Goal: Task Accomplishment & Management: Complete application form

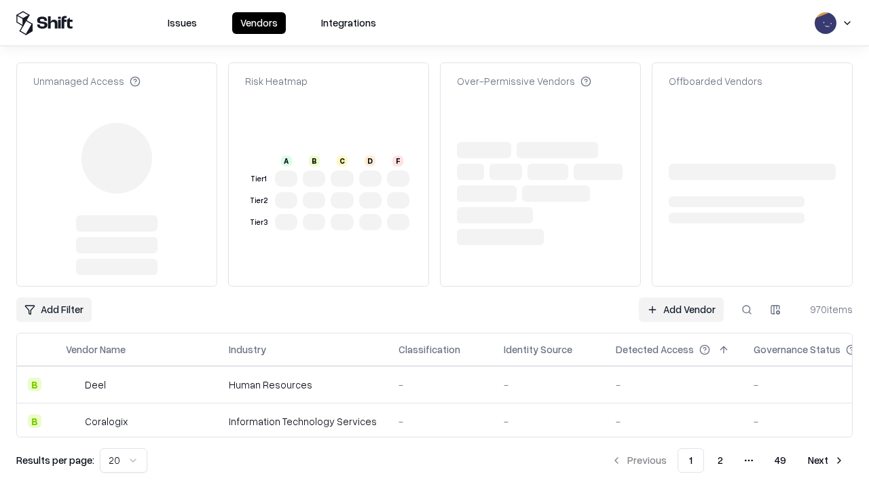
click at [681, 297] on link "Add Vendor" at bounding box center [681, 309] width 85 height 24
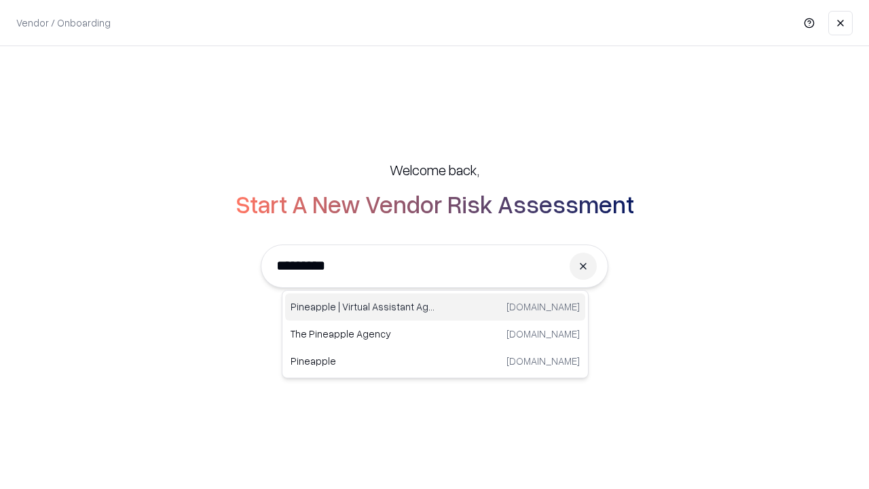
click at [435, 307] on div "Pineapple | Virtual Assistant Agency [DOMAIN_NAME]" at bounding box center [435, 306] width 300 height 27
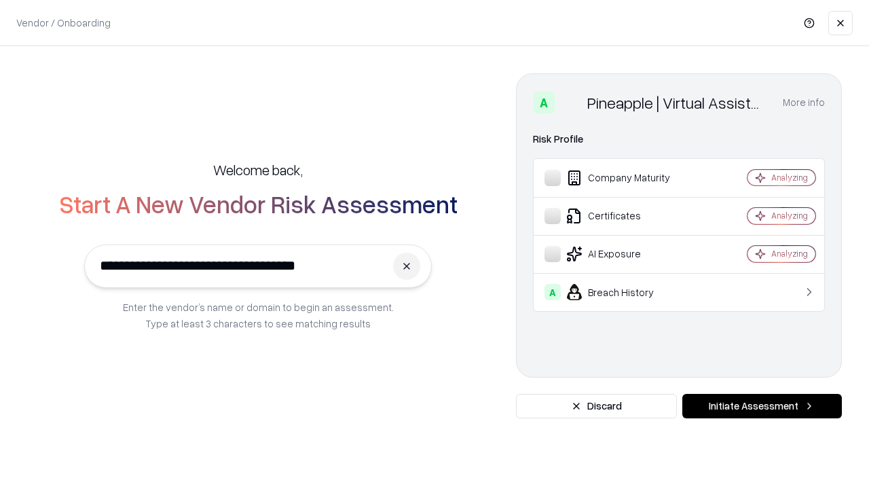
type input "**********"
click at [762, 406] on button "Initiate Assessment" at bounding box center [762, 406] width 160 height 24
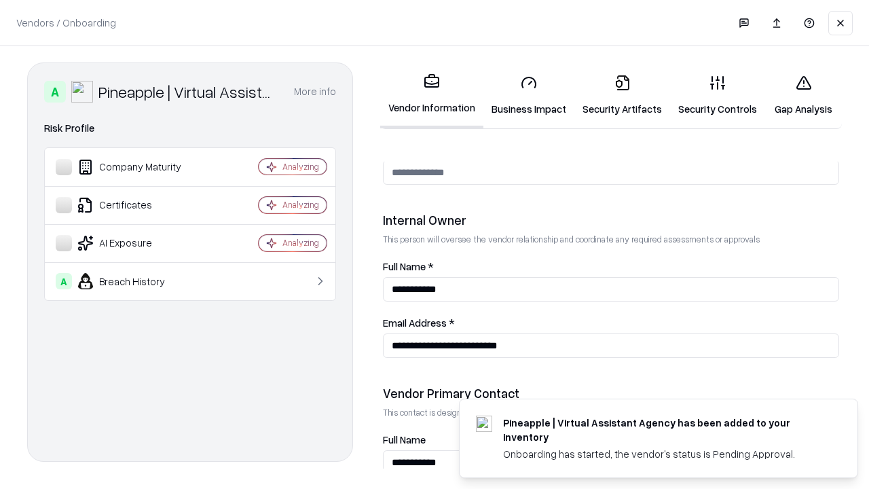
scroll to position [703, 0]
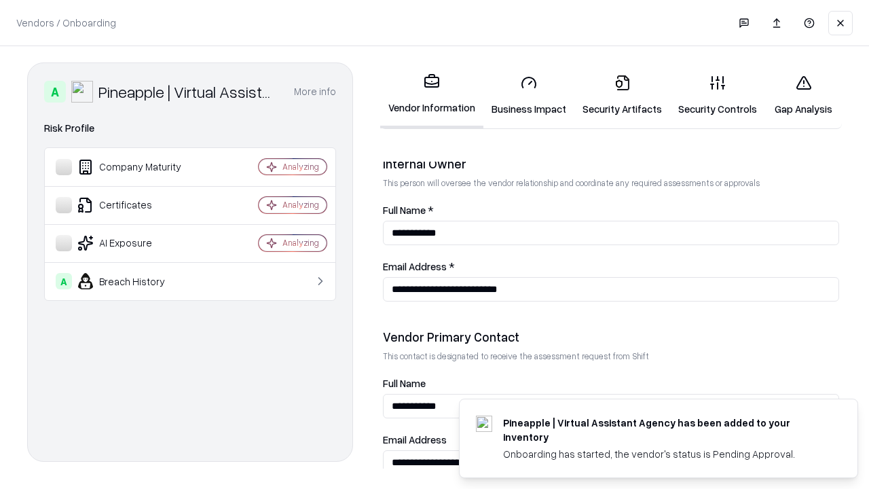
click at [622, 95] on link "Security Artifacts" at bounding box center [622, 95] width 96 height 63
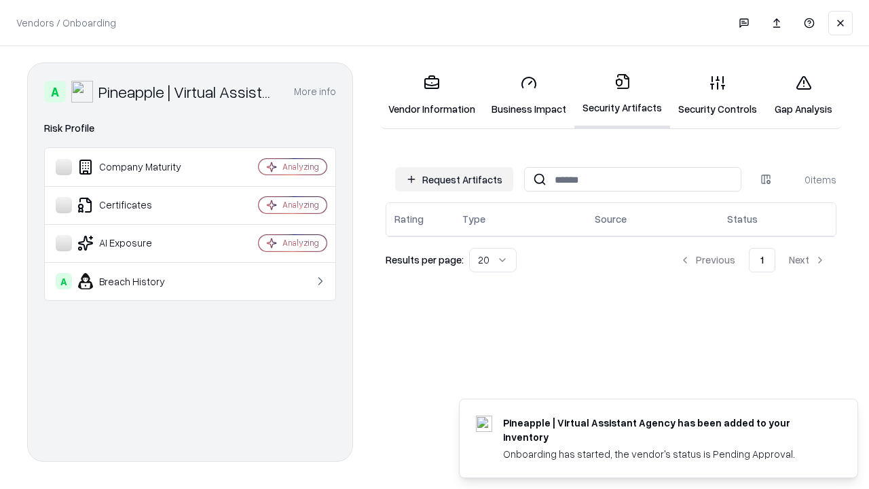
click at [454, 179] on button "Request Artifacts" at bounding box center [454, 179] width 118 height 24
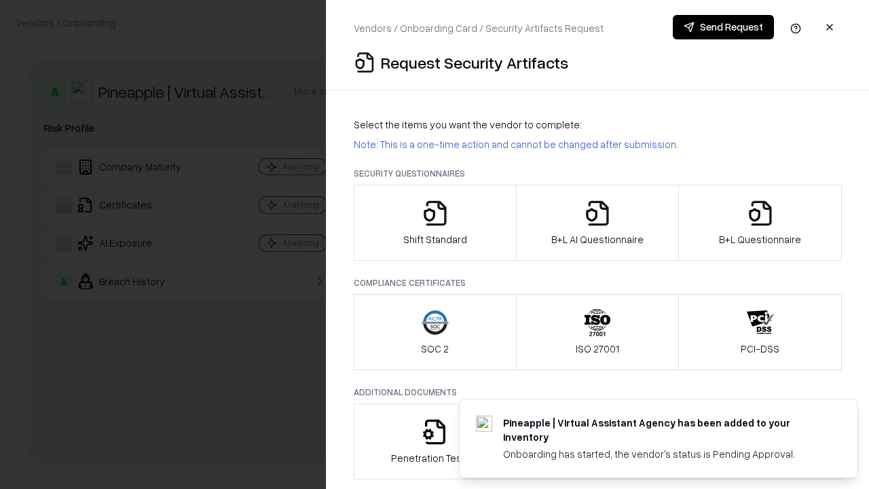
click at [760, 223] on icon "button" at bounding box center [760, 213] width 27 height 27
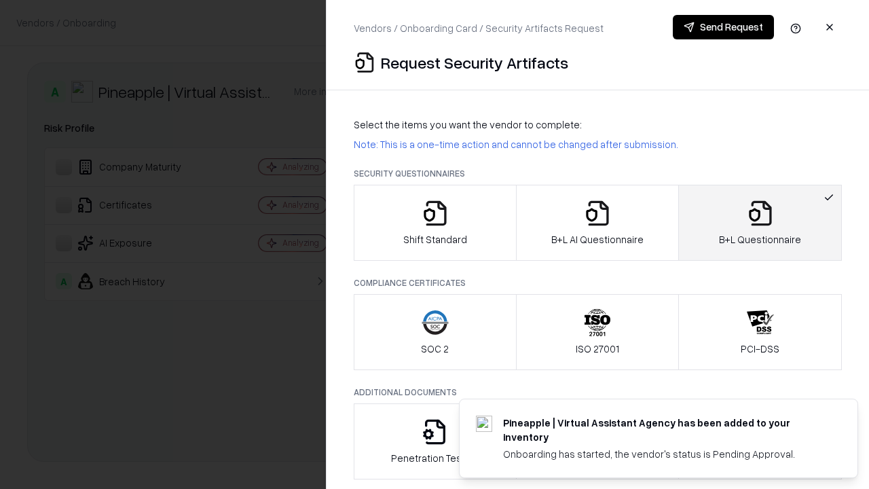
click at [597, 223] on icon "button" at bounding box center [597, 213] width 27 height 27
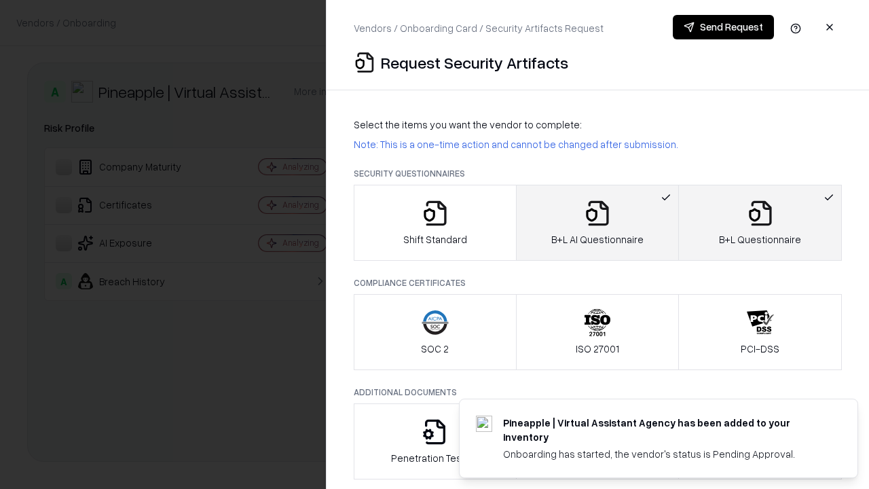
click at [723, 27] on button "Send Request" at bounding box center [723, 27] width 101 height 24
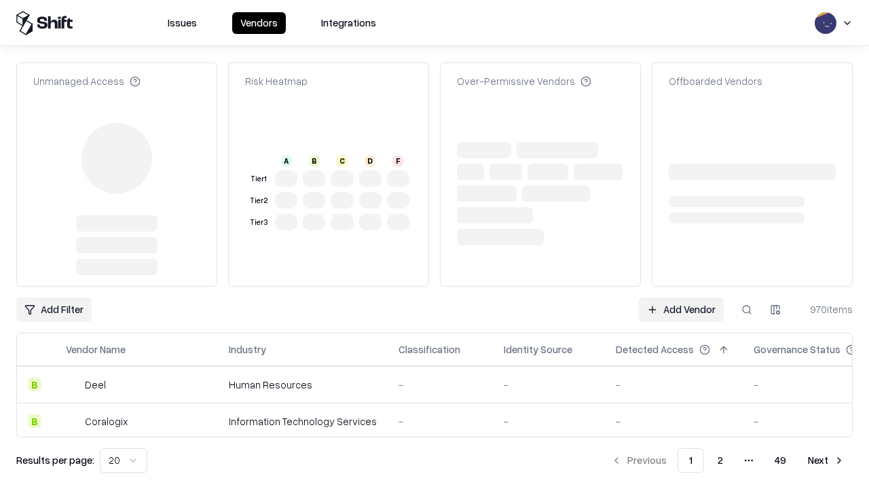
click at [681, 310] on link "Add Vendor" at bounding box center [681, 309] width 85 height 24
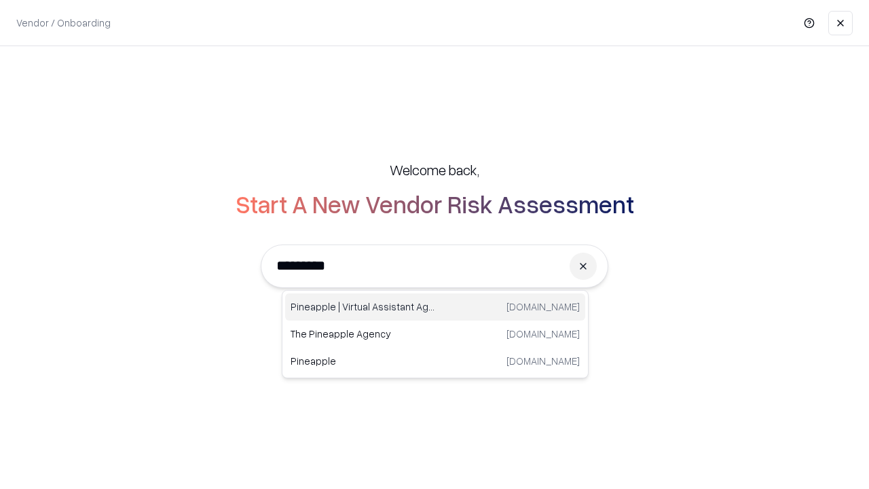
click at [435, 307] on div "Pineapple | Virtual Assistant Agency [DOMAIN_NAME]" at bounding box center [435, 306] width 300 height 27
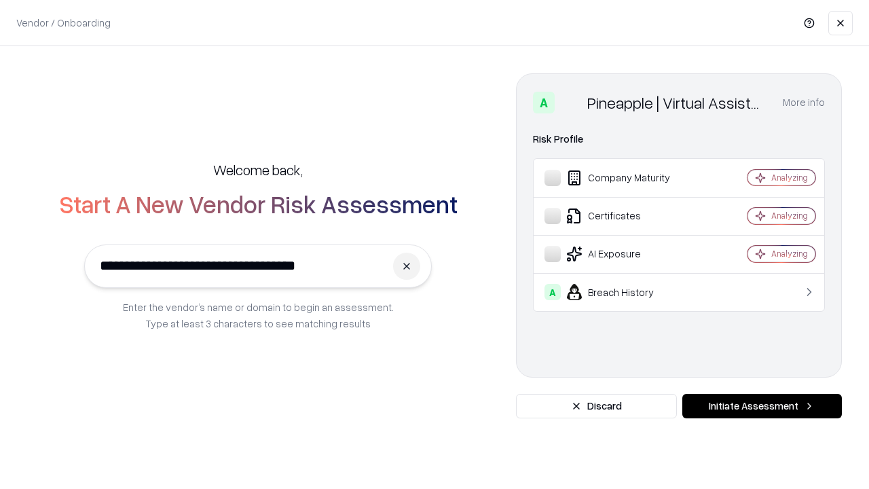
type input "**********"
click at [762, 406] on button "Initiate Assessment" at bounding box center [762, 406] width 160 height 24
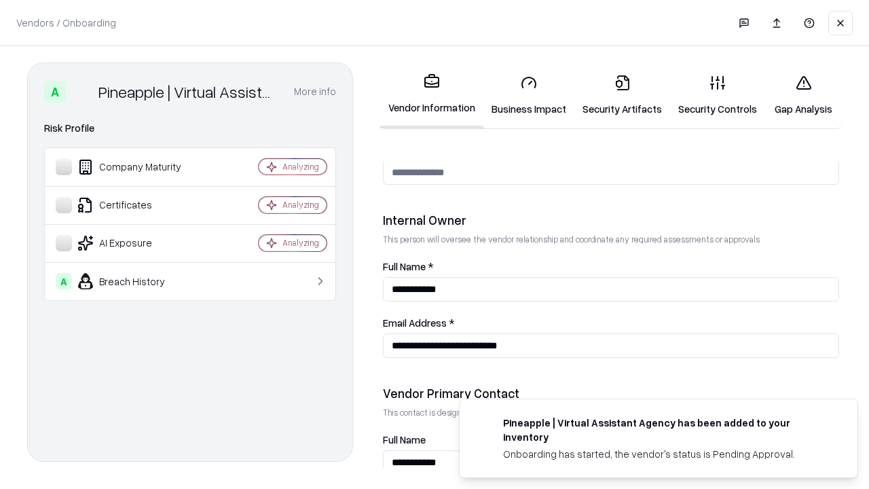
scroll to position [703, 0]
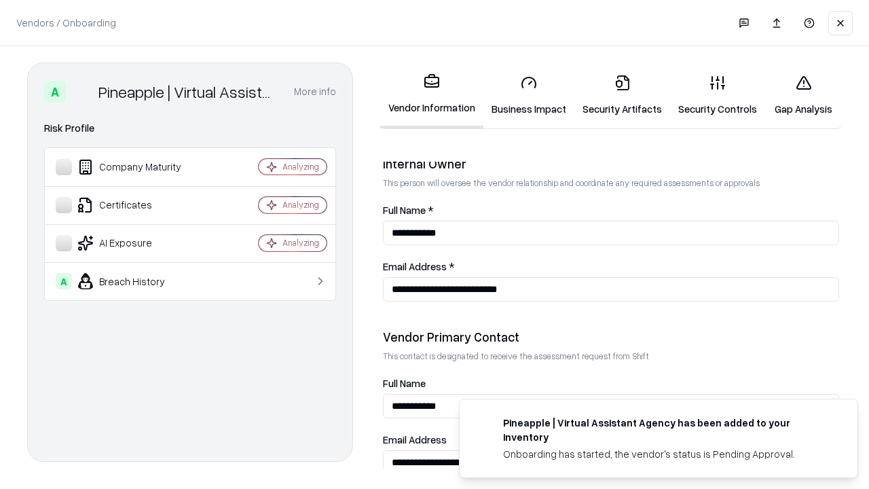
click at [803, 95] on link "Gap Analysis" at bounding box center [803, 95] width 77 height 63
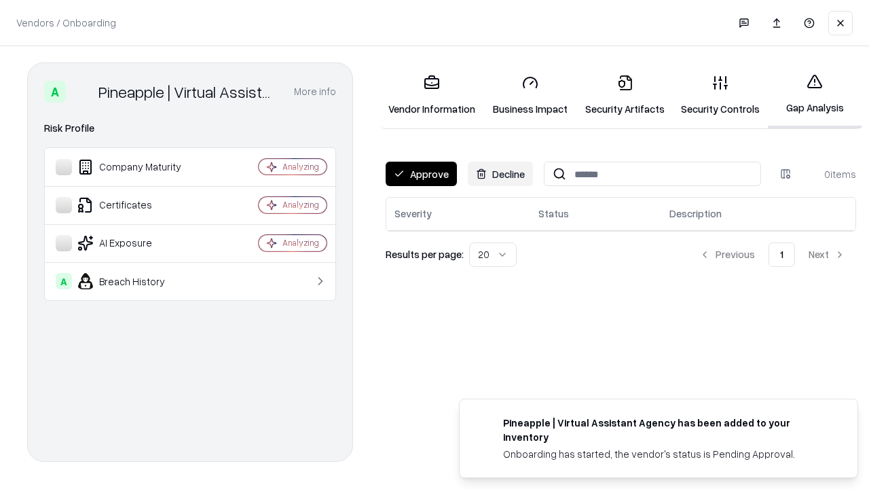
click at [421, 174] on button "Approve" at bounding box center [421, 174] width 71 height 24
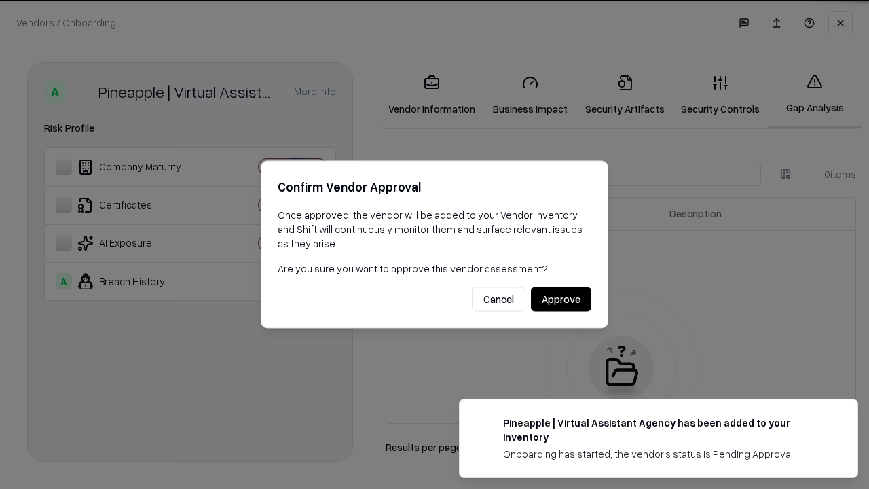
click at [561, 299] on button "Approve" at bounding box center [561, 299] width 60 height 24
